Goal: Find specific page/section: Find specific page/section

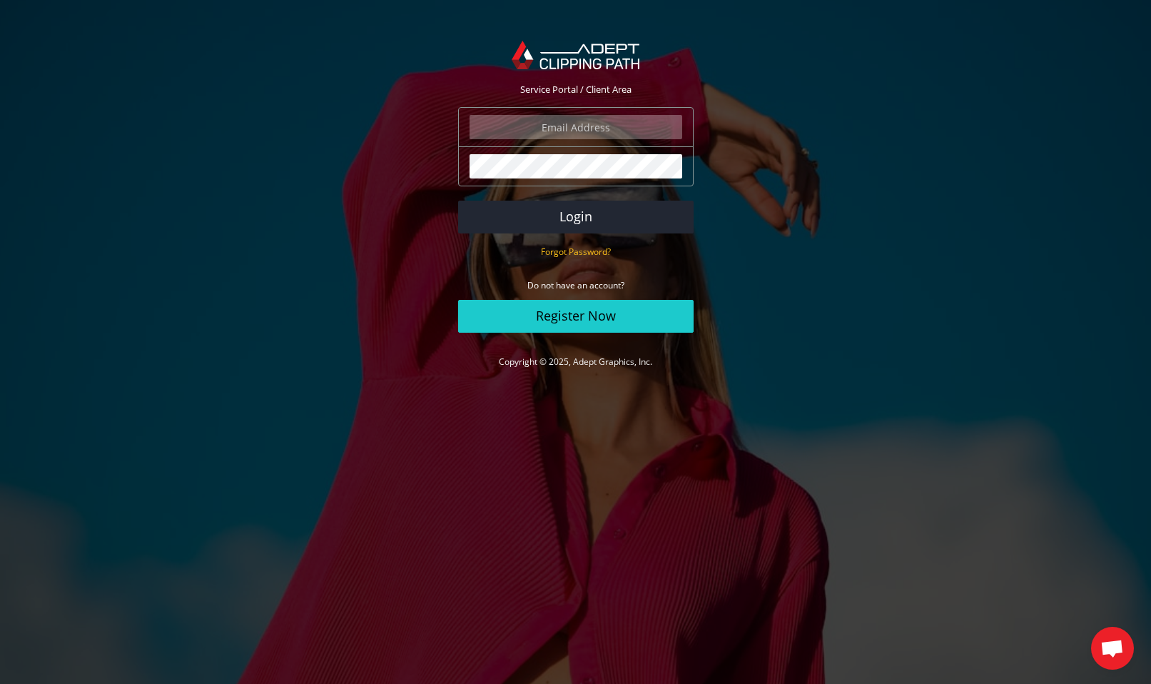
click at [537, 116] on input "email" at bounding box center [575, 127] width 213 height 24
type input "[EMAIL_ADDRESS][DOMAIN_NAME]"
click at [574, 217] on button "Login" at bounding box center [575, 216] width 235 height 33
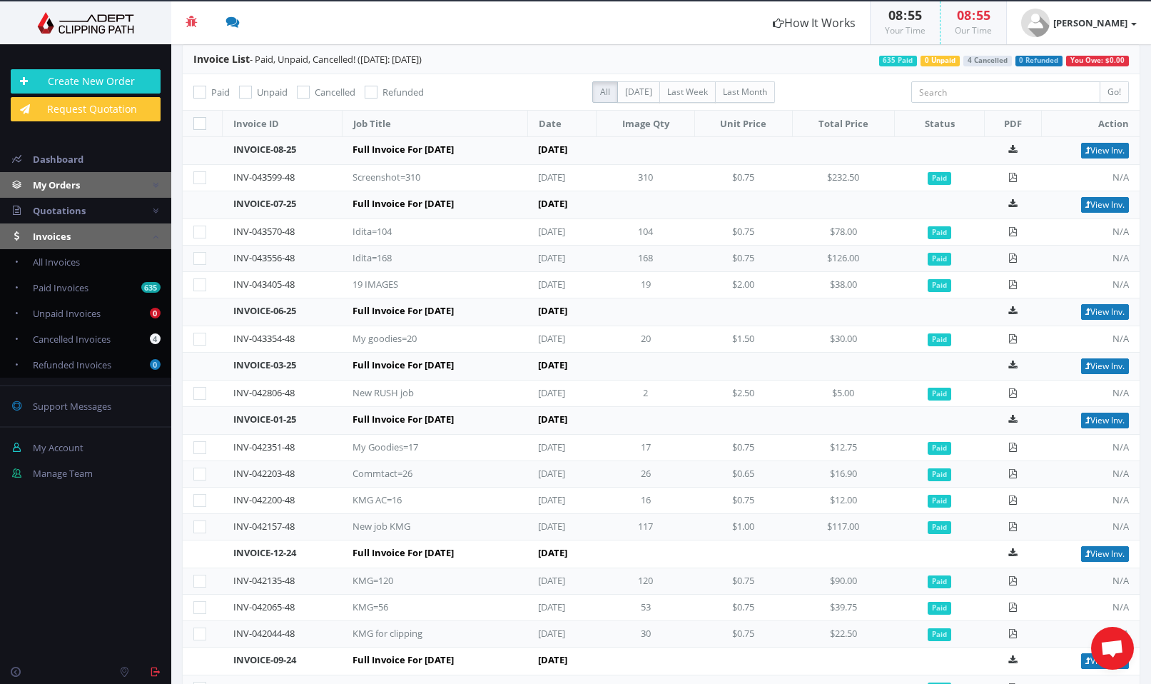
click at [75, 185] on span "My Orders" at bounding box center [56, 184] width 47 height 13
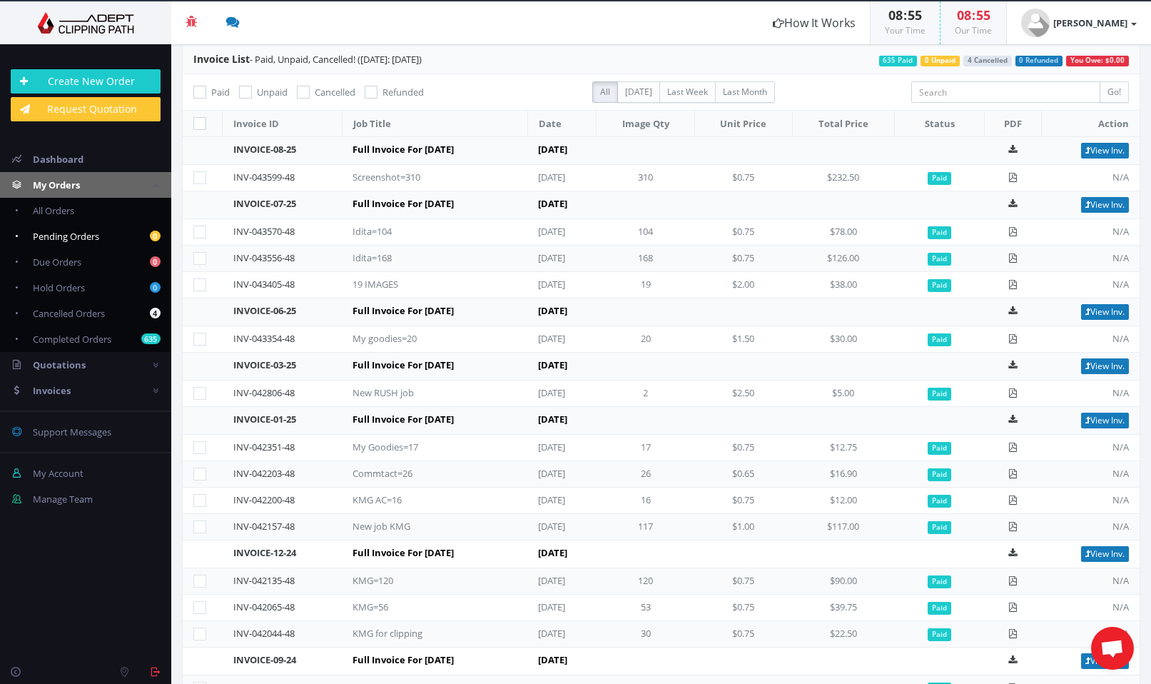
click at [91, 237] on span "Pending Orders" at bounding box center [66, 236] width 66 height 13
